Goal: Information Seeking & Learning: Learn about a topic

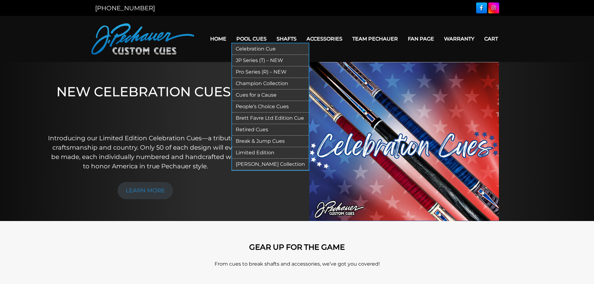
click at [255, 71] on link "Pro Series (R) – NEW" at bounding box center [270, 72] width 77 height 12
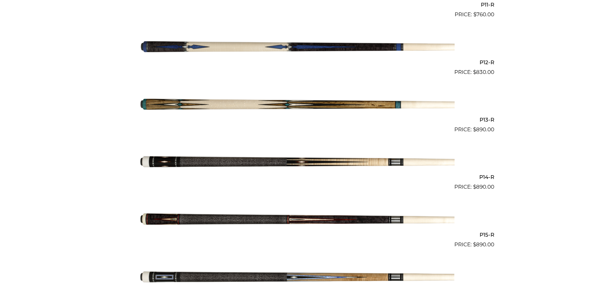
scroll to position [812, 0]
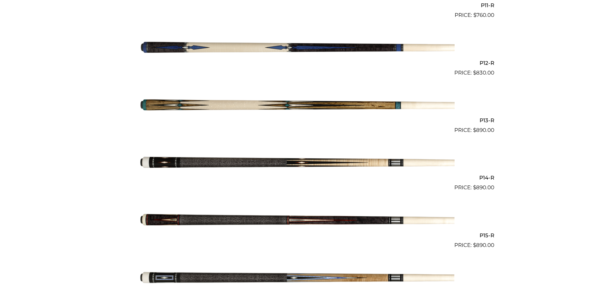
click at [204, 162] on img at bounding box center [297, 163] width 315 height 52
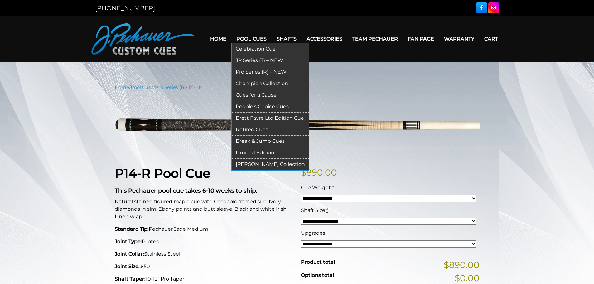
click at [258, 73] on link "Pro Series (R) – NEW" at bounding box center [270, 72] width 77 height 12
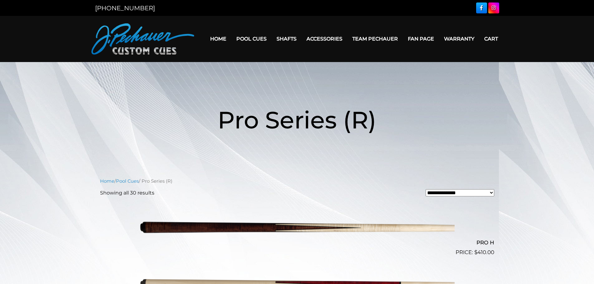
click at [236, 225] on img at bounding box center [297, 228] width 315 height 52
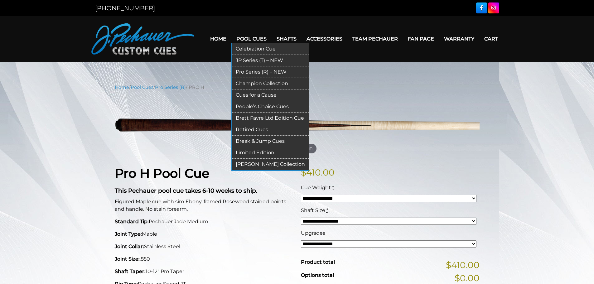
click at [266, 70] on link "Pro Series (R) – NEW" at bounding box center [270, 72] width 77 height 12
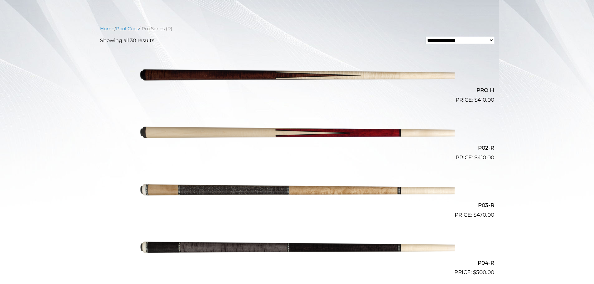
scroll to position [157, 0]
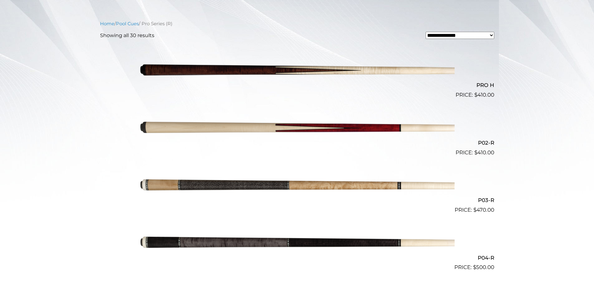
click at [244, 190] on img at bounding box center [297, 185] width 315 height 52
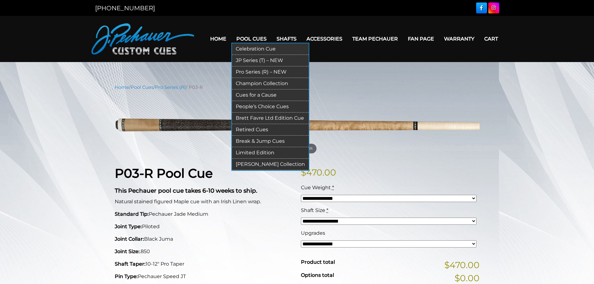
click at [260, 57] on link "JP Series (T) – NEW" at bounding box center [270, 61] width 77 height 12
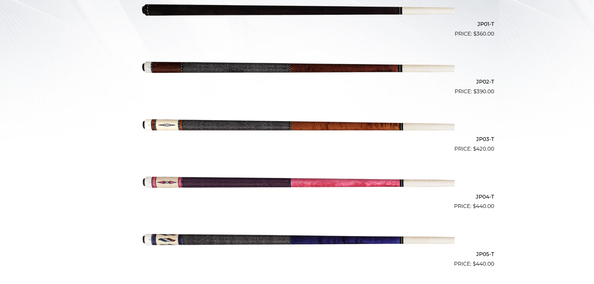
scroll to position [219, 0]
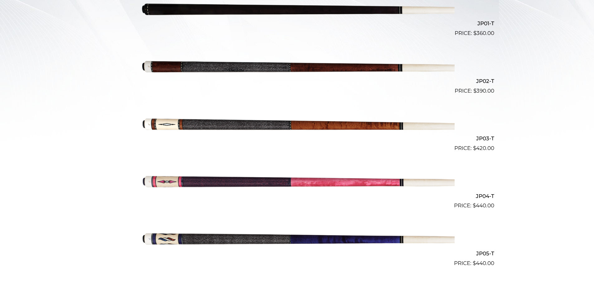
click at [255, 7] on img at bounding box center [297, 9] width 315 height 52
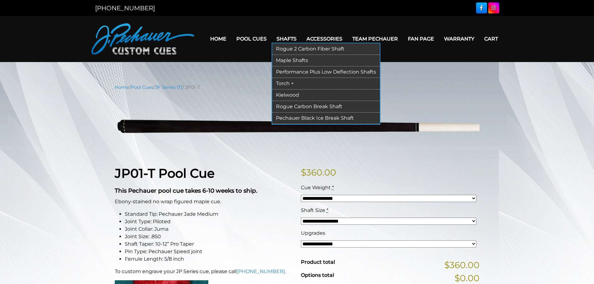
click at [287, 117] on link "Pechauer Black Ice Break Shaft" at bounding box center [326, 119] width 108 height 12
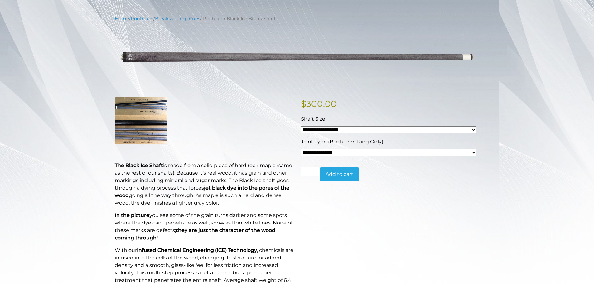
scroll to position [71, 0]
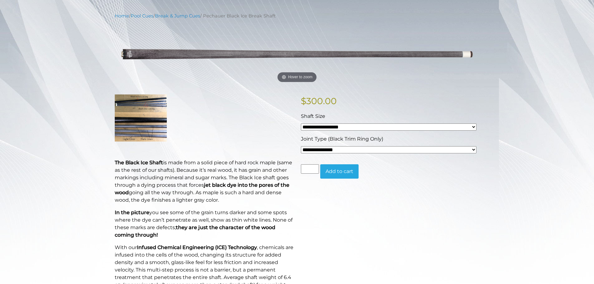
click at [136, 107] on img at bounding box center [141, 117] width 52 height 47
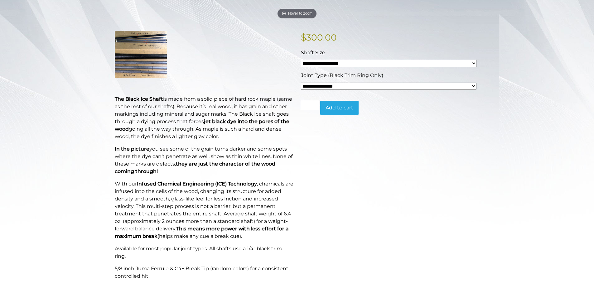
scroll to position [0, 0]
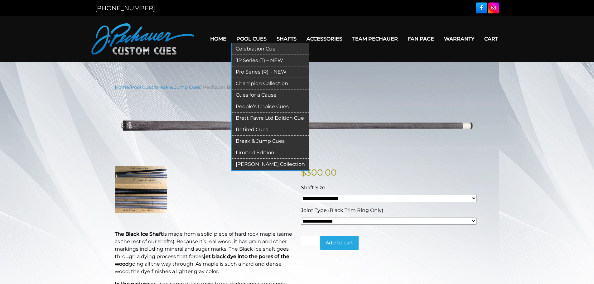
click at [262, 80] on link "Champion Collection" at bounding box center [270, 84] width 77 height 12
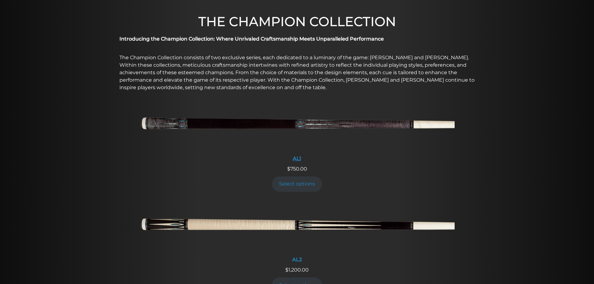
scroll to position [185, 0]
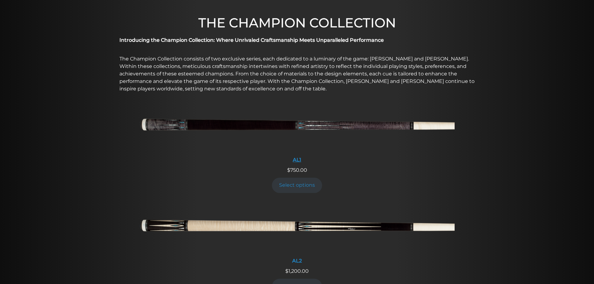
click at [206, 125] on img at bounding box center [297, 127] width 315 height 52
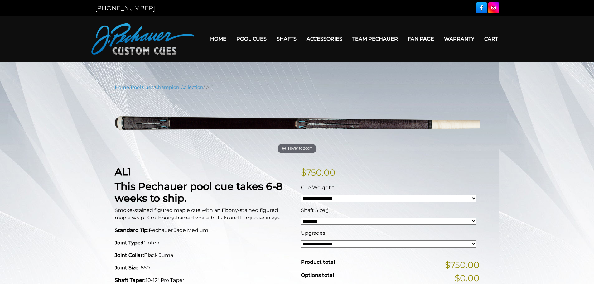
click at [372, 39] on link "Team Pechauer" at bounding box center [374, 39] width 55 height 16
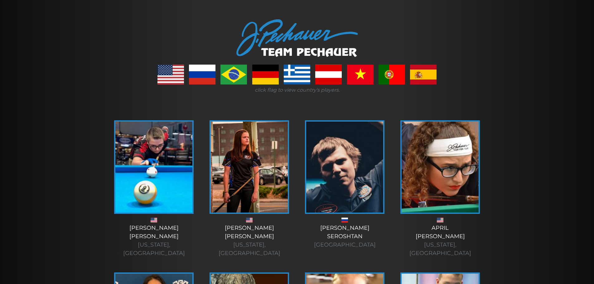
scroll to position [68, 0]
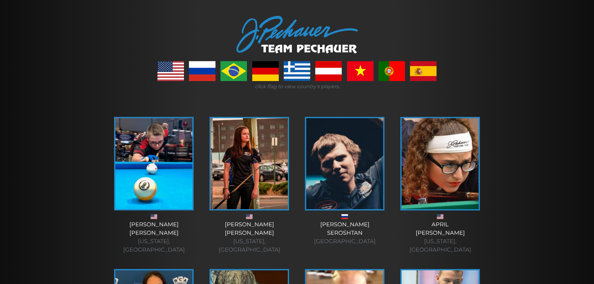
click at [420, 64] on link at bounding box center [423, 71] width 26 height 20
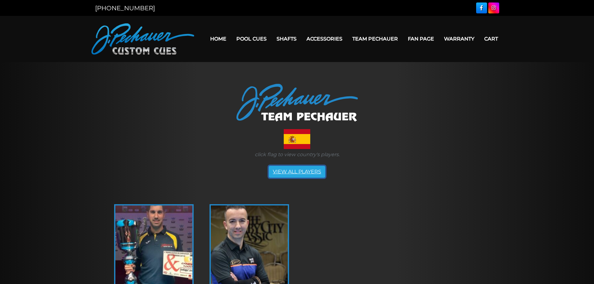
click at [306, 168] on link "VIEW ALL PLAYERS" at bounding box center [297, 172] width 56 height 12
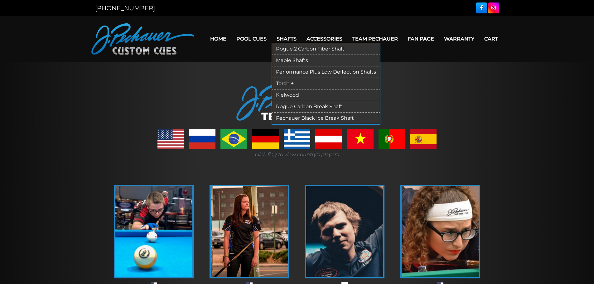
click at [286, 65] on link "Maple Shafts" at bounding box center [326, 61] width 108 height 12
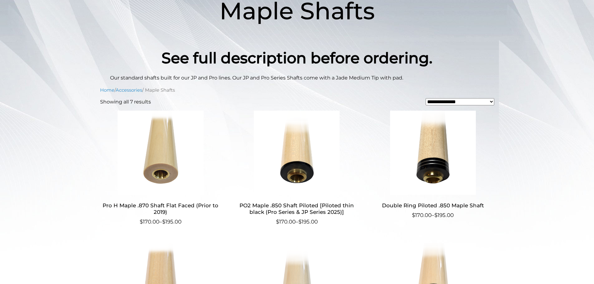
scroll to position [97, 0]
